Goal: Obtain resource: Download file/media

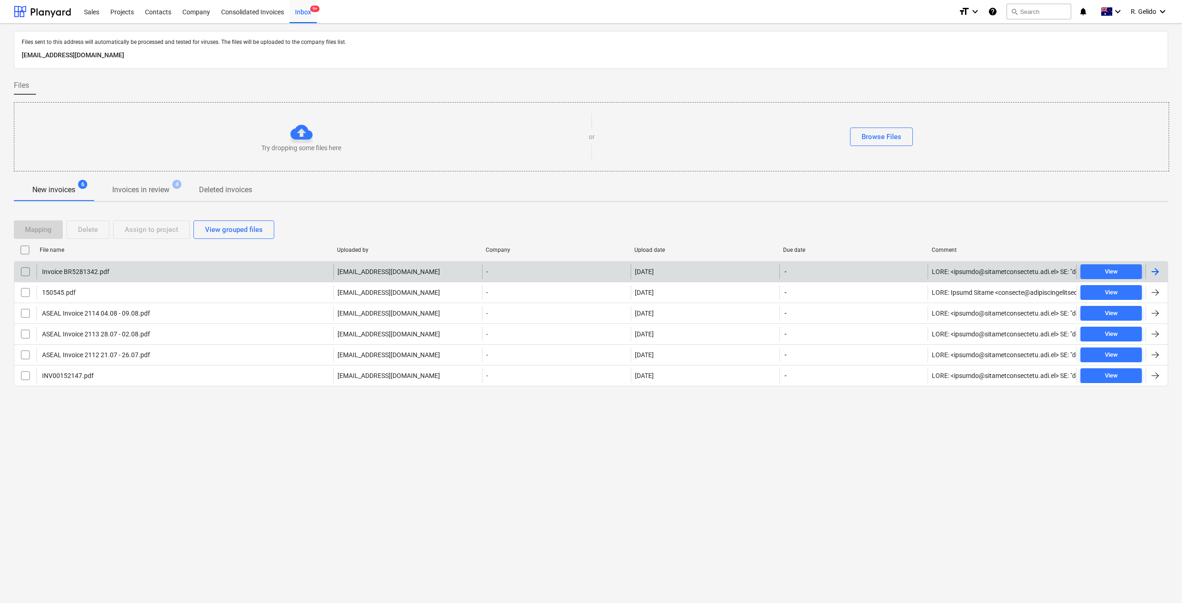
click at [157, 270] on div "Invoice BR5281342.pdf" at bounding box center [184, 271] width 297 height 15
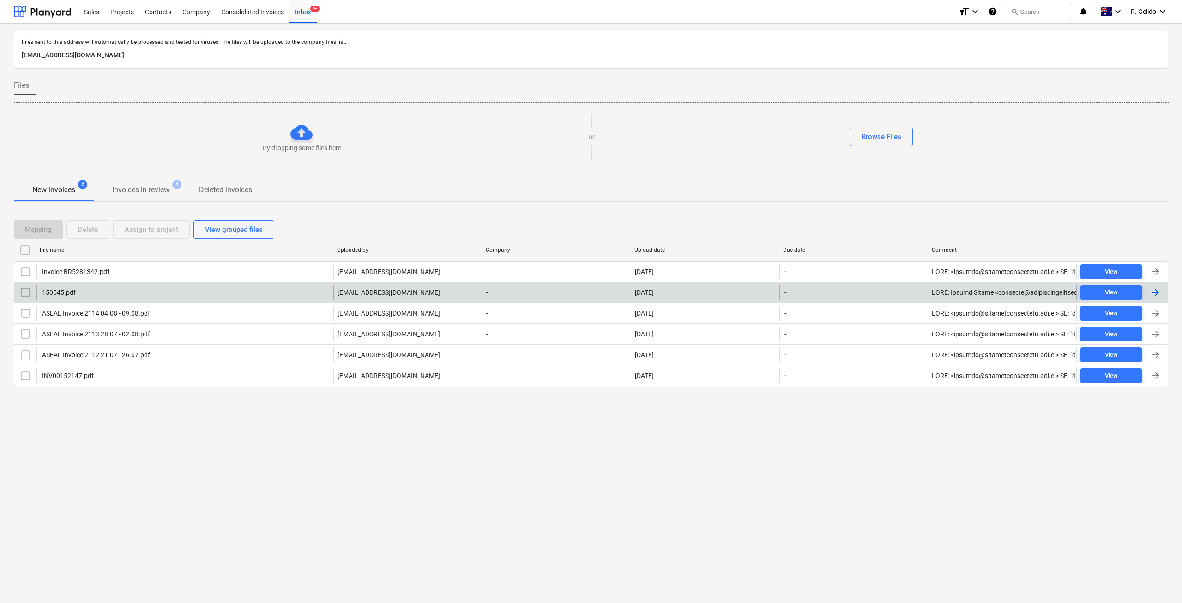
click at [109, 294] on div "150545.pdf" at bounding box center [184, 292] width 297 height 15
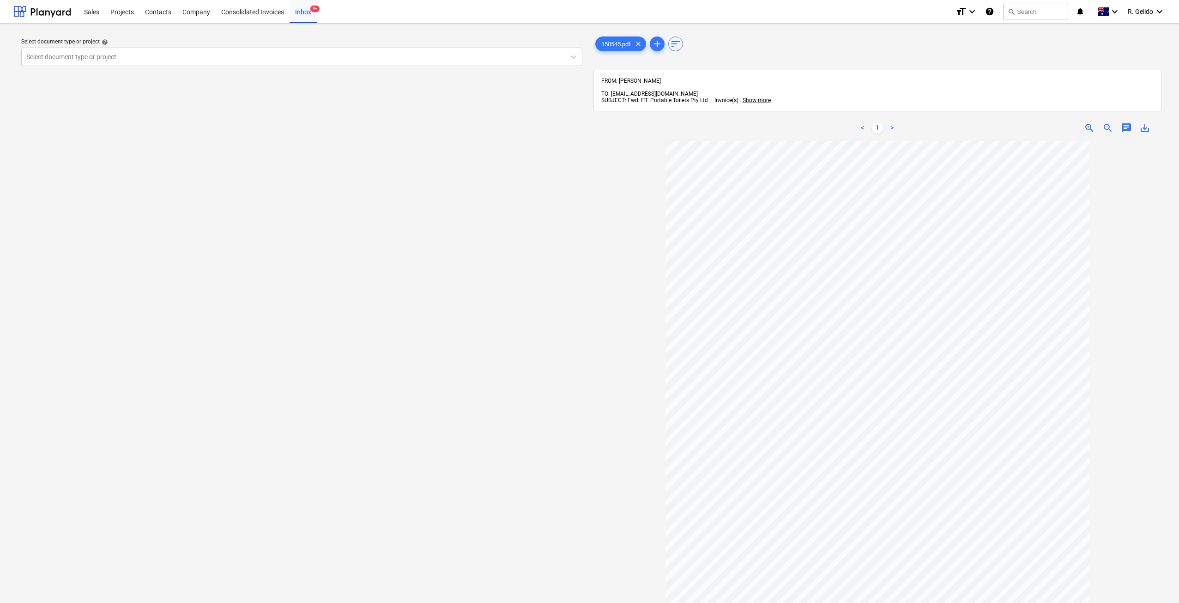
click at [379, 374] on div "Select document type or project help Select document type or project" at bounding box center [302, 376] width 576 height 690
click at [306, 10] on div "Inbox 9+" at bounding box center [302, 12] width 27 height 24
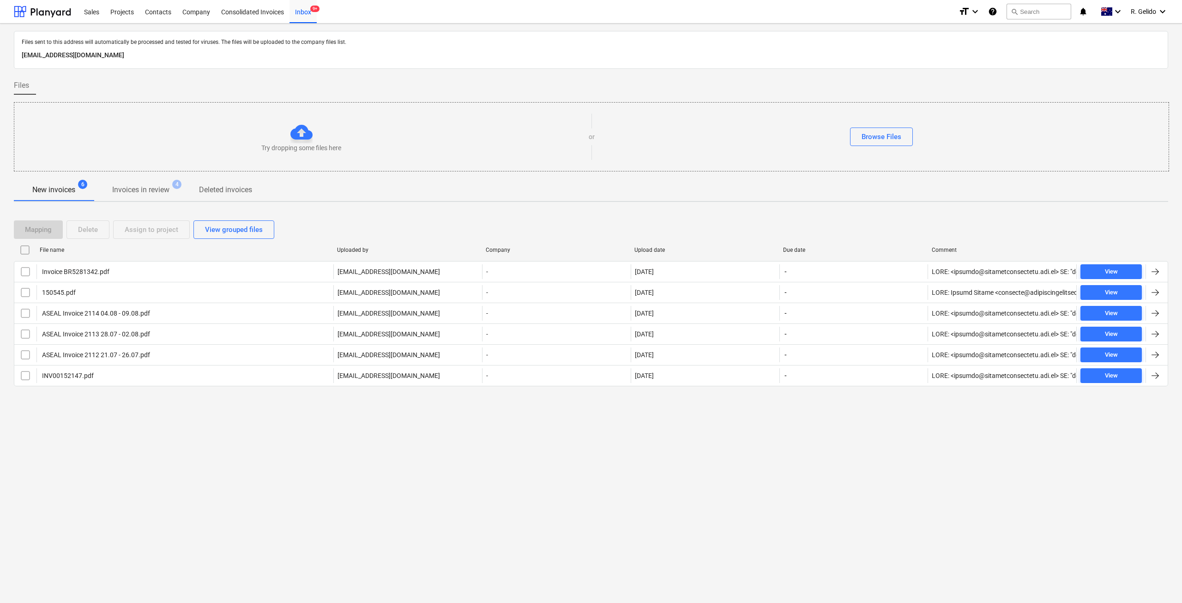
click at [407, 496] on div "Files sent to this address will automatically be processed and tested for virus…" at bounding box center [591, 313] width 1182 height 579
